Goal: Information Seeking & Learning: Learn about a topic

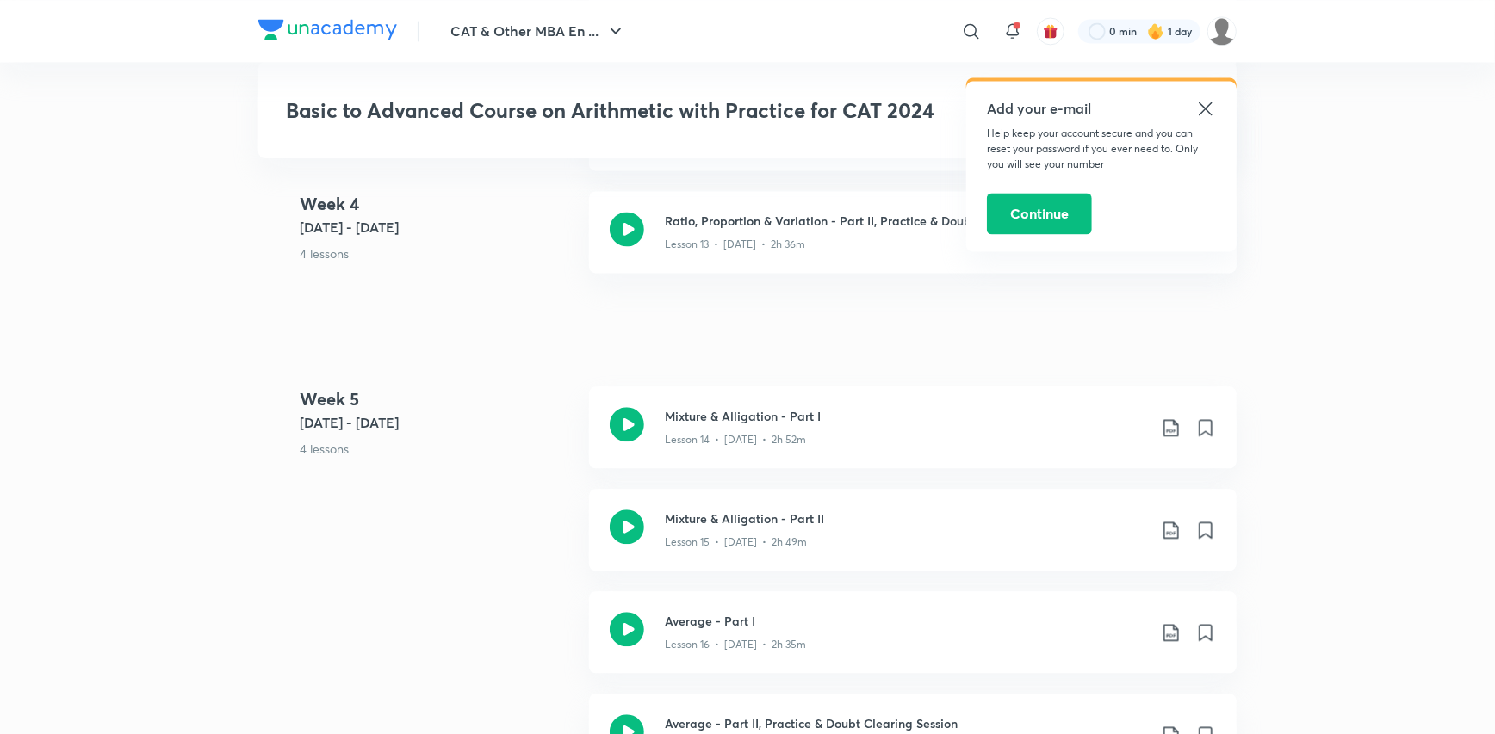
scroll to position [2325, 0]
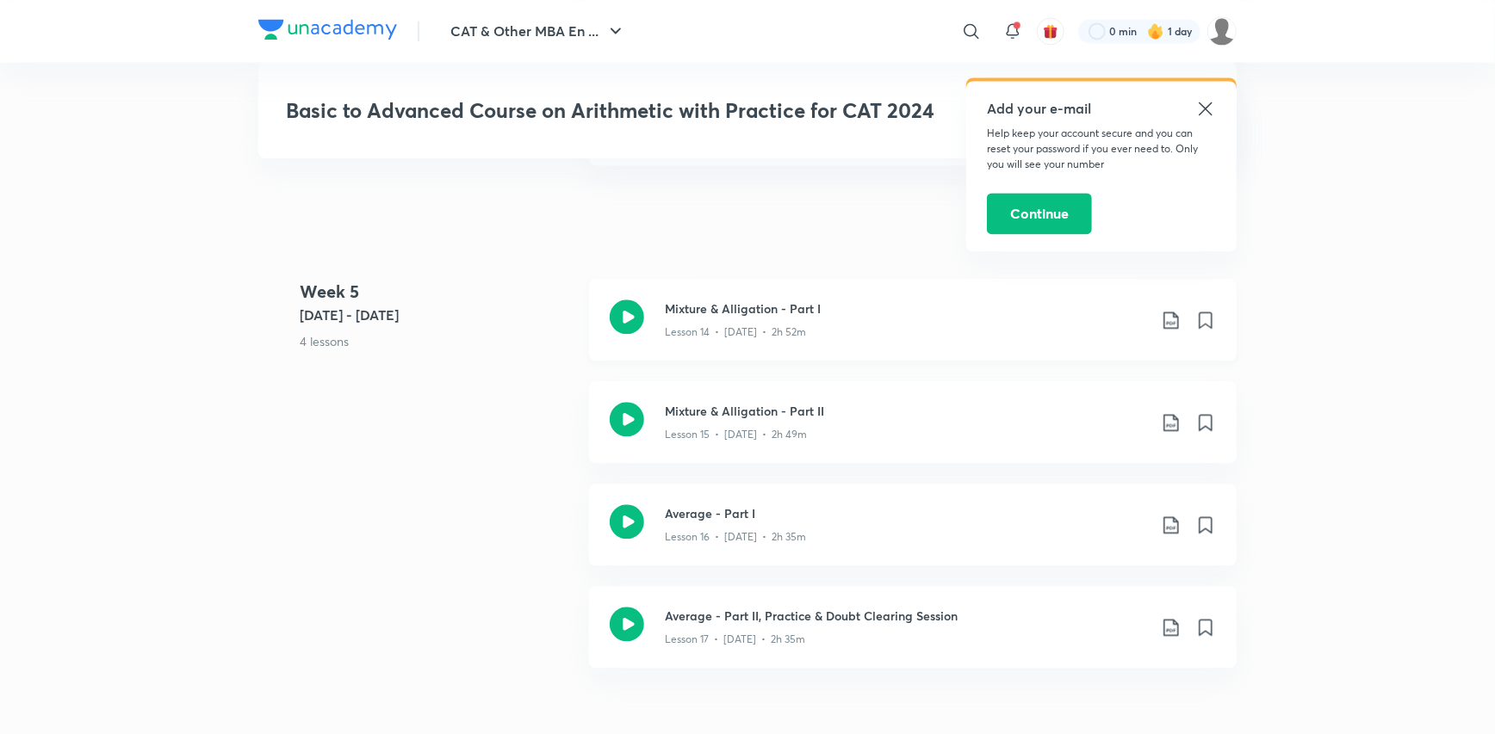
click at [1174, 318] on icon at bounding box center [1171, 320] width 21 height 21
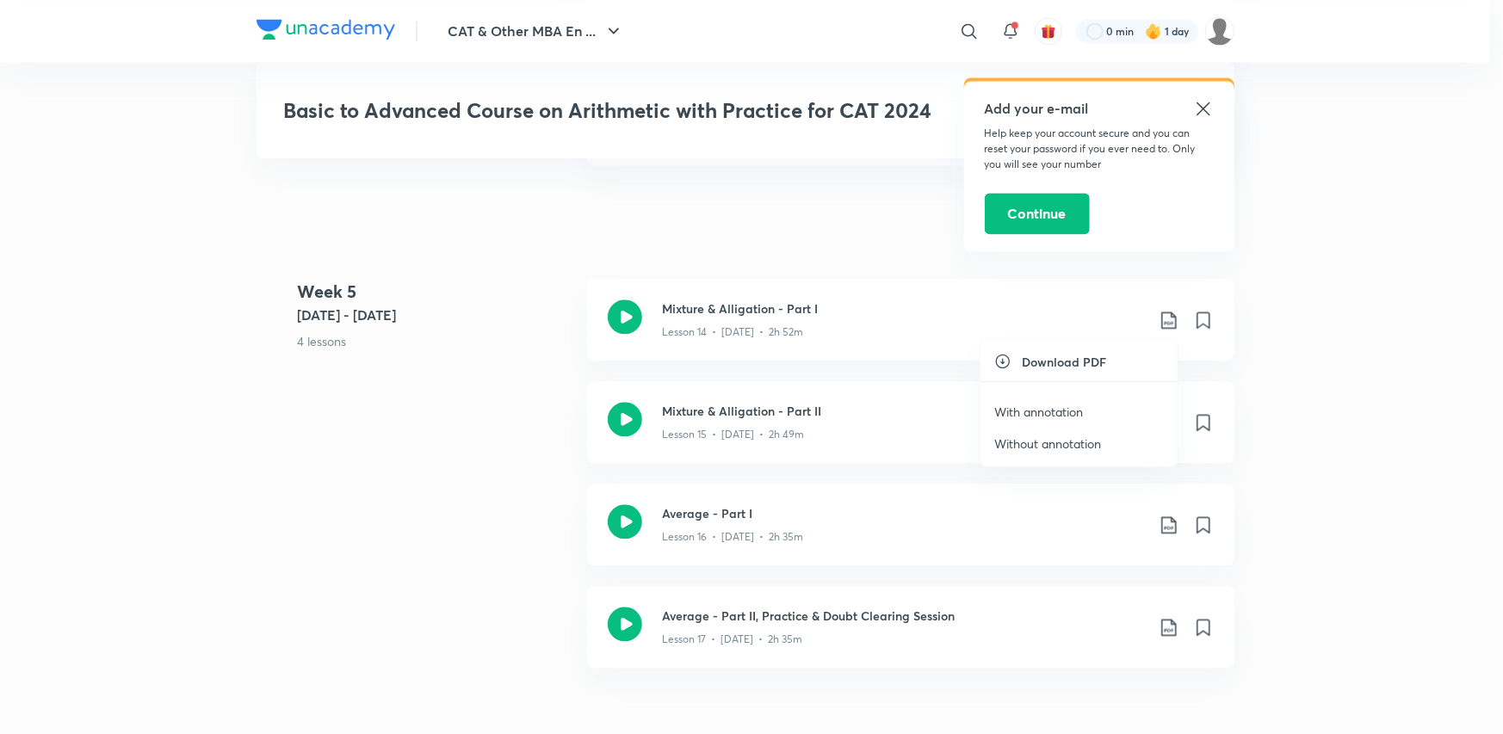
click at [1077, 438] on p "Without annotation" at bounding box center [1047, 444] width 107 height 18
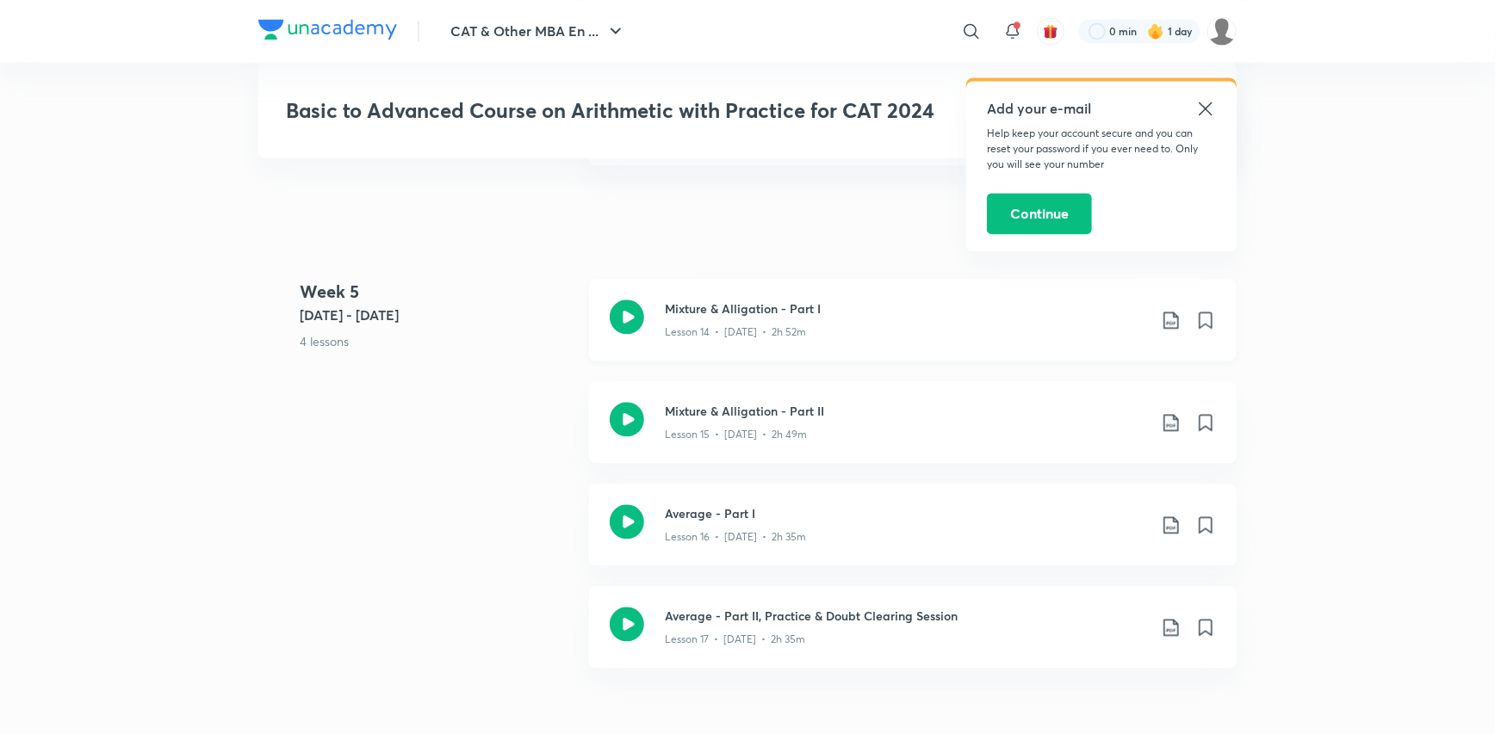
click at [1170, 313] on icon at bounding box center [1171, 320] width 21 height 21
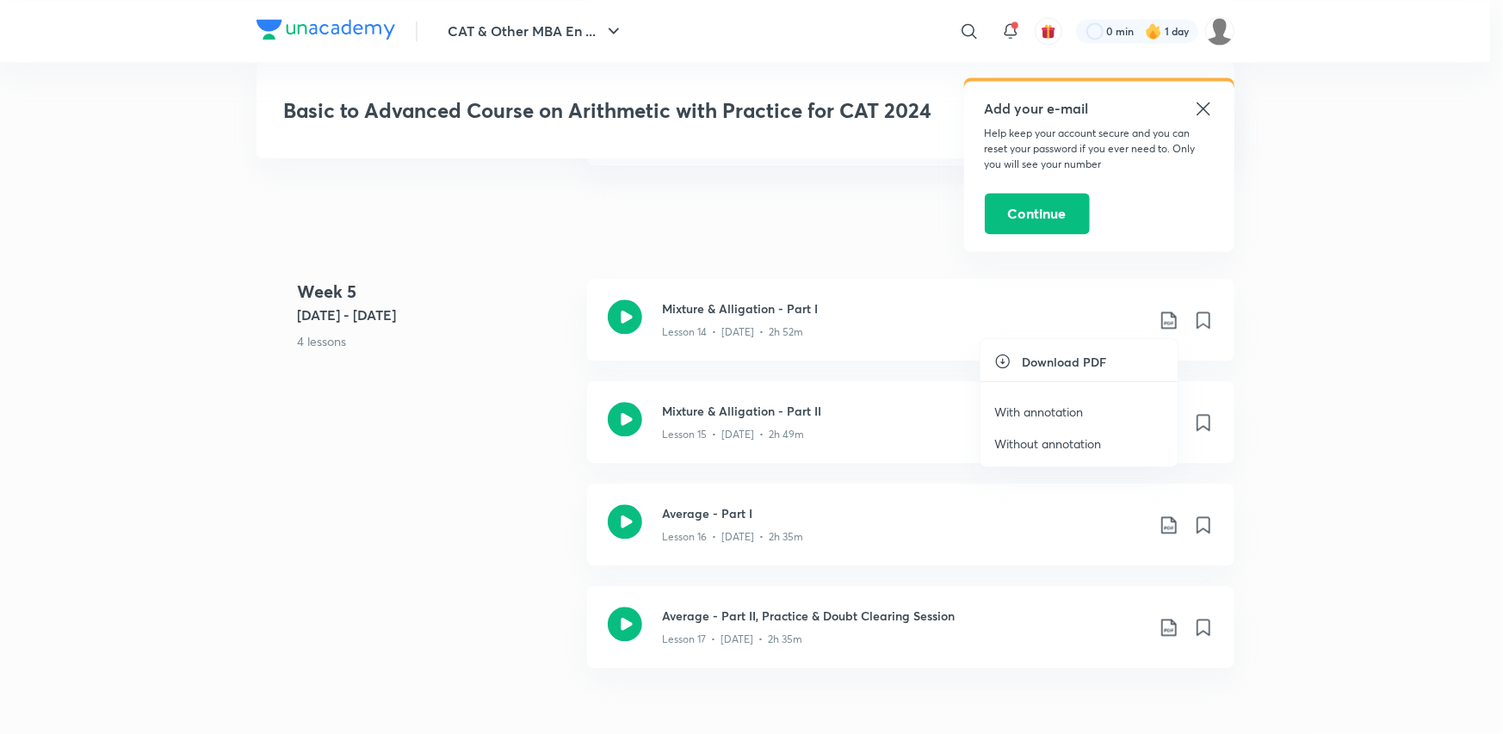
click at [1014, 401] on li "With annotation" at bounding box center [1079, 412] width 197 height 32
click at [1025, 410] on p "With annotation" at bounding box center [1038, 412] width 89 height 18
